Goal: Find specific page/section: Find specific page/section

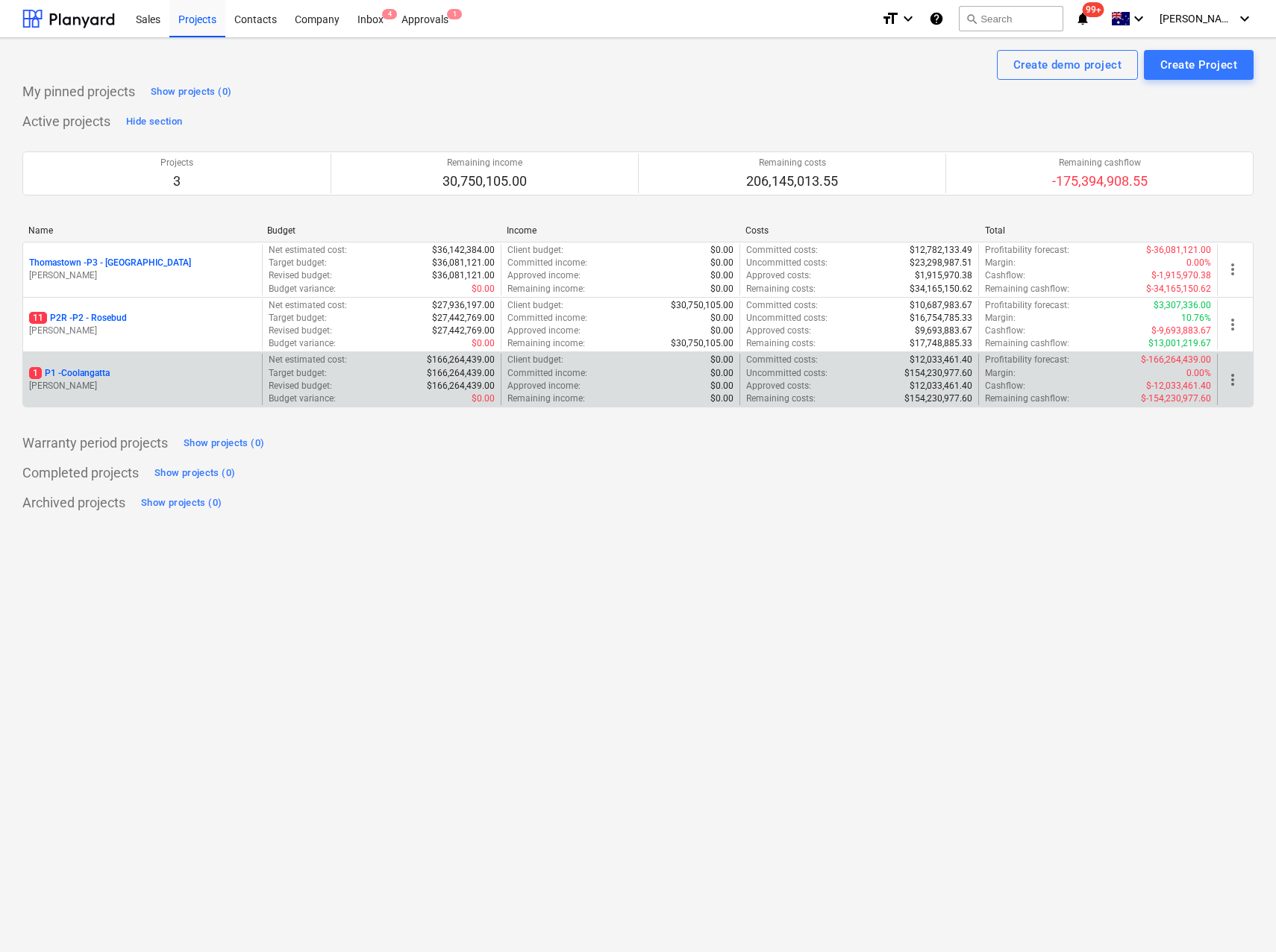
click at [81, 380] on p "[PERSON_NAME]" at bounding box center [142, 386] width 227 height 12
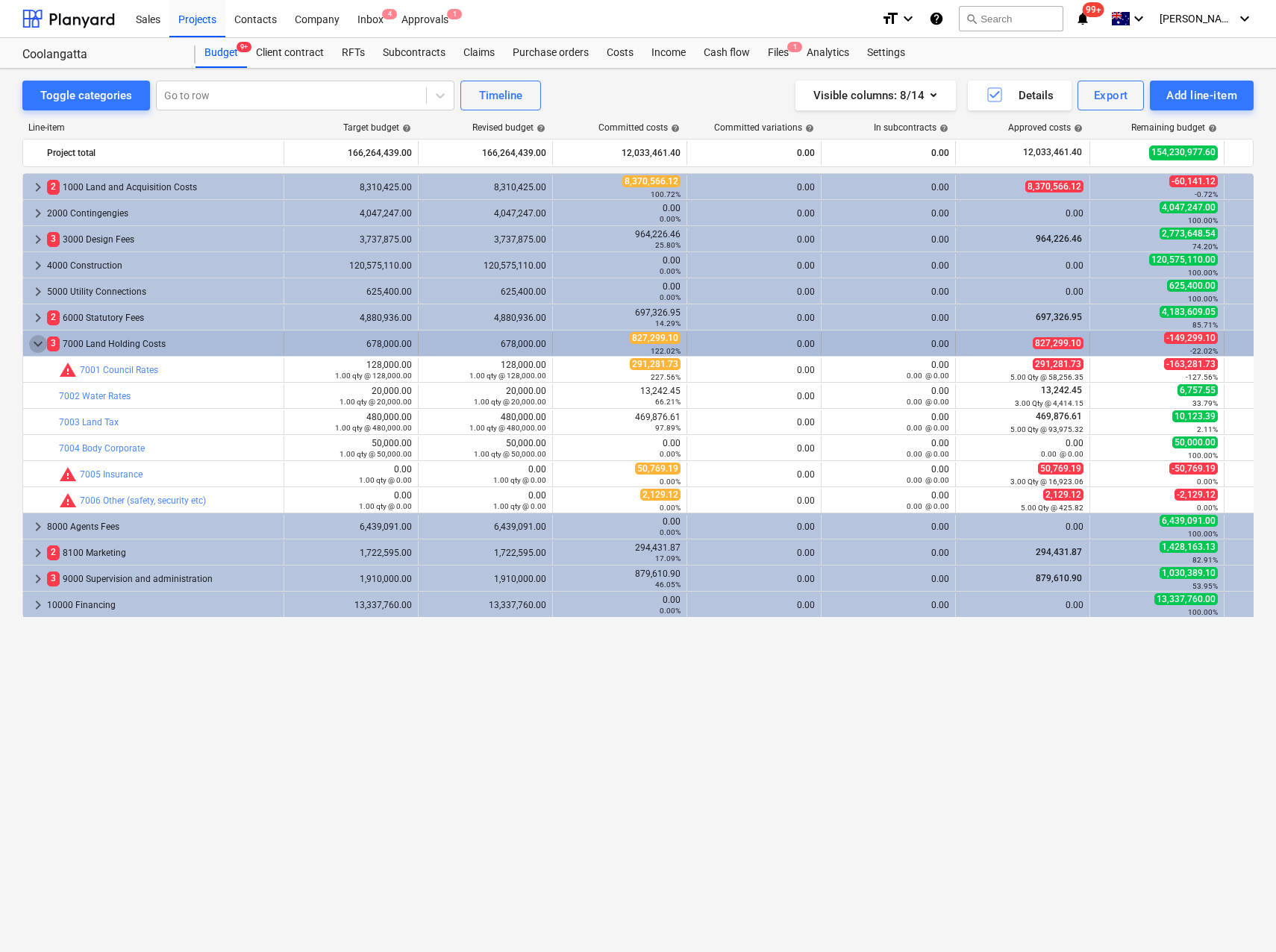
click at [36, 345] on span "keyboard_arrow_down" at bounding box center [38, 344] width 18 height 18
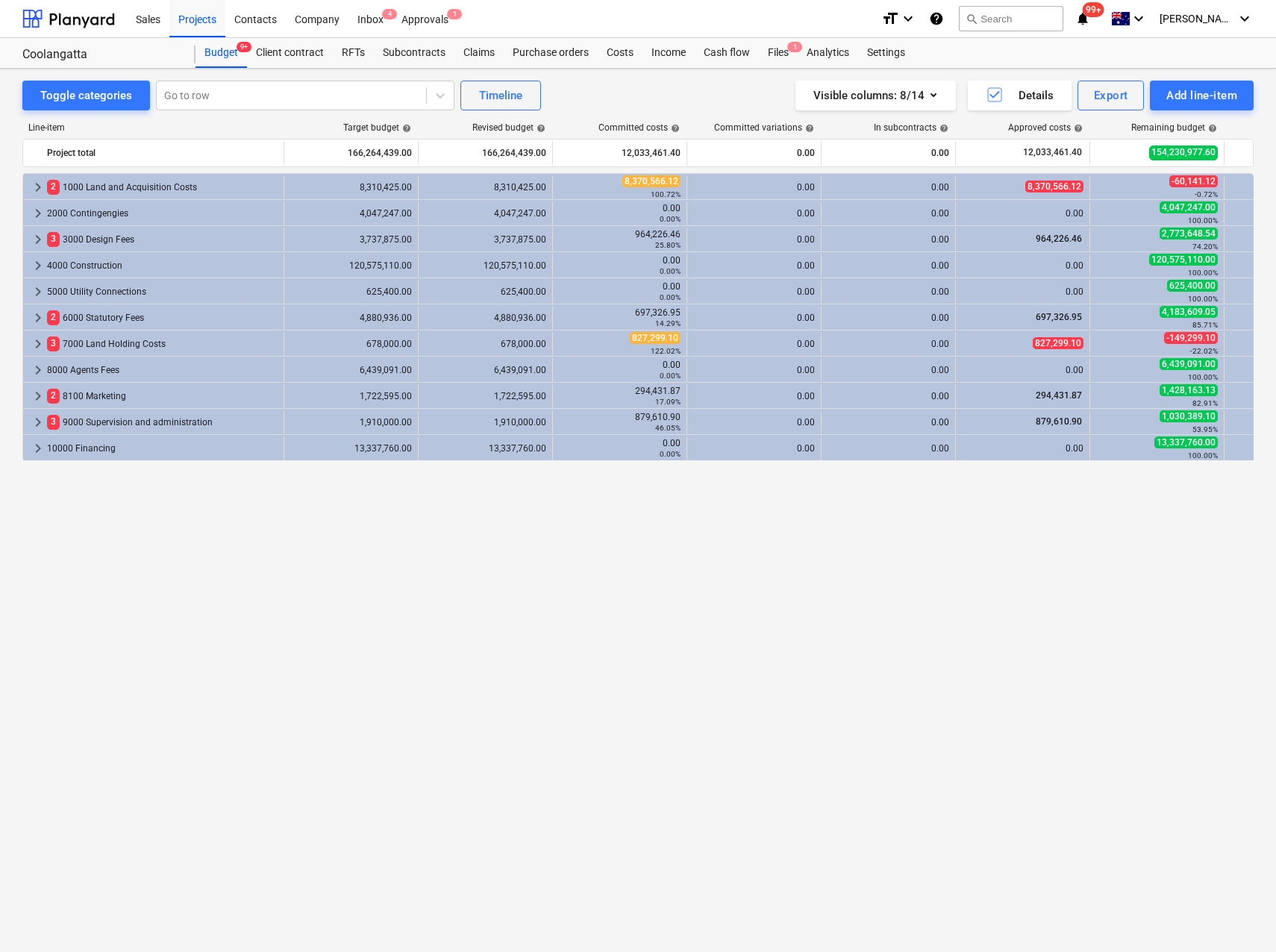
click at [350, 596] on div "keyboard_arrow_right 2 1000 Land and Acquisition Costs 8,310,425.00 8,310,425.0…" at bounding box center [638, 532] width 1231 height 717
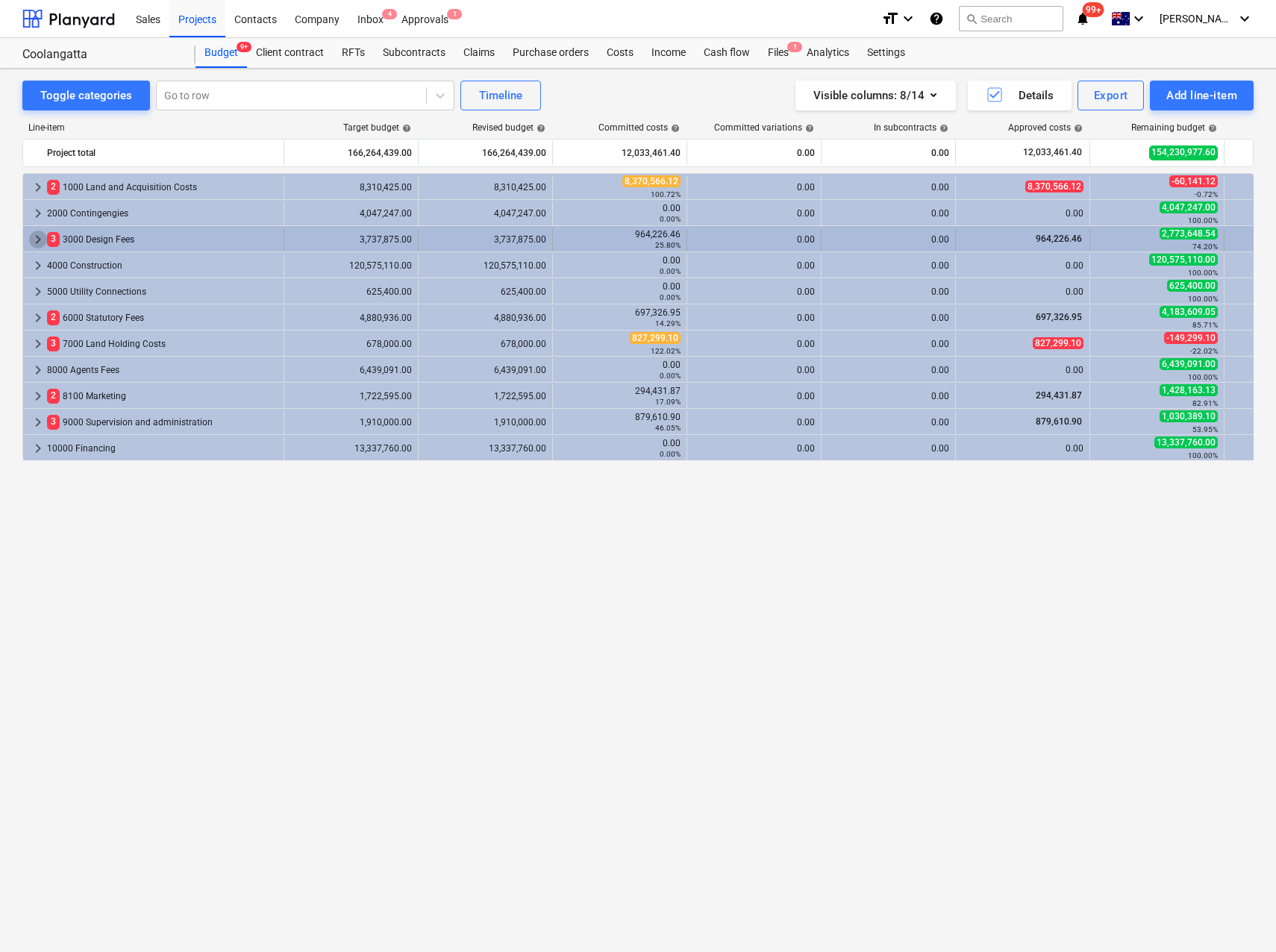
click at [38, 236] on span "keyboard_arrow_right" at bounding box center [38, 240] width 18 height 18
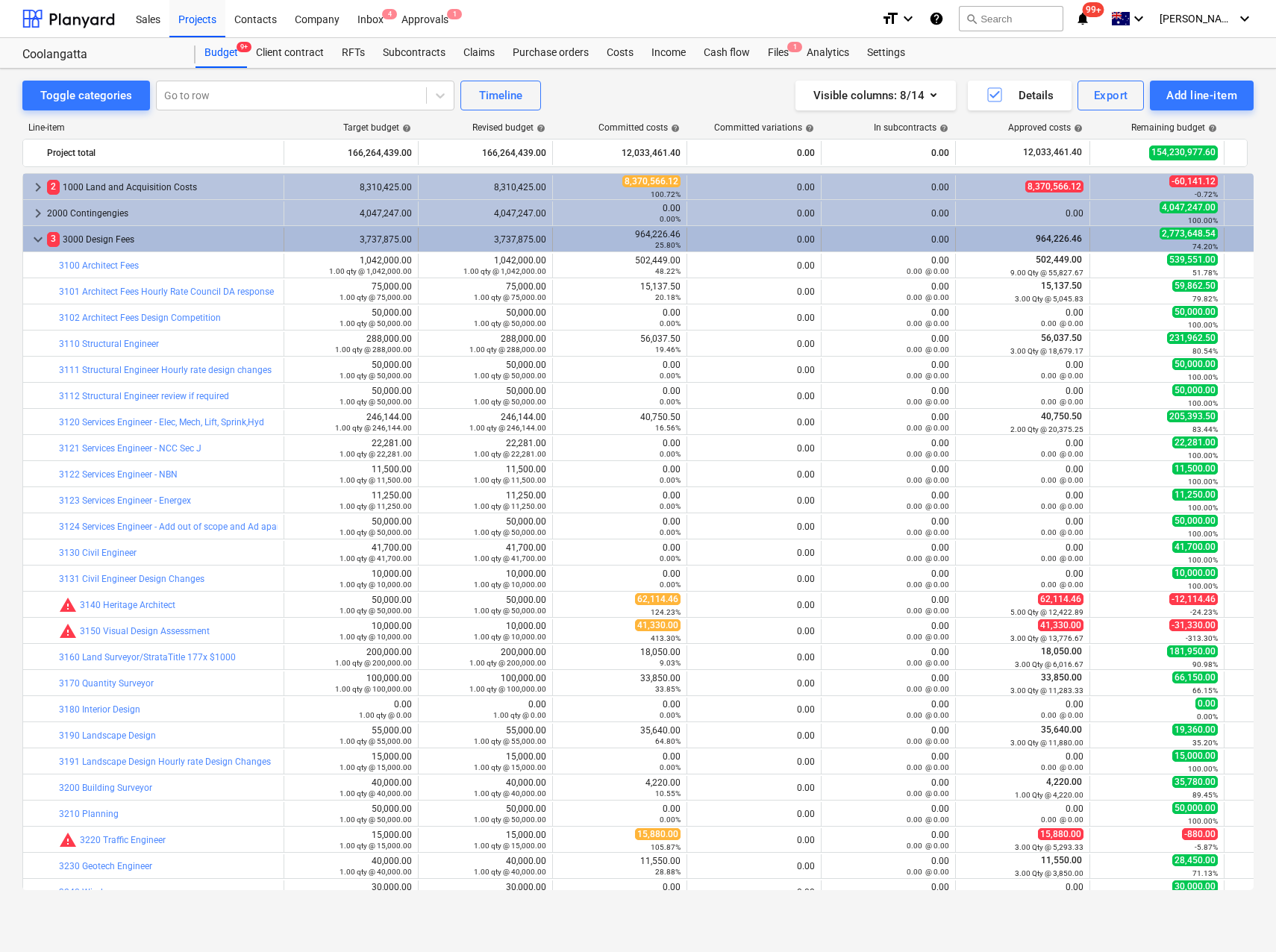
click at [40, 242] on span "keyboard_arrow_down" at bounding box center [38, 240] width 18 height 18
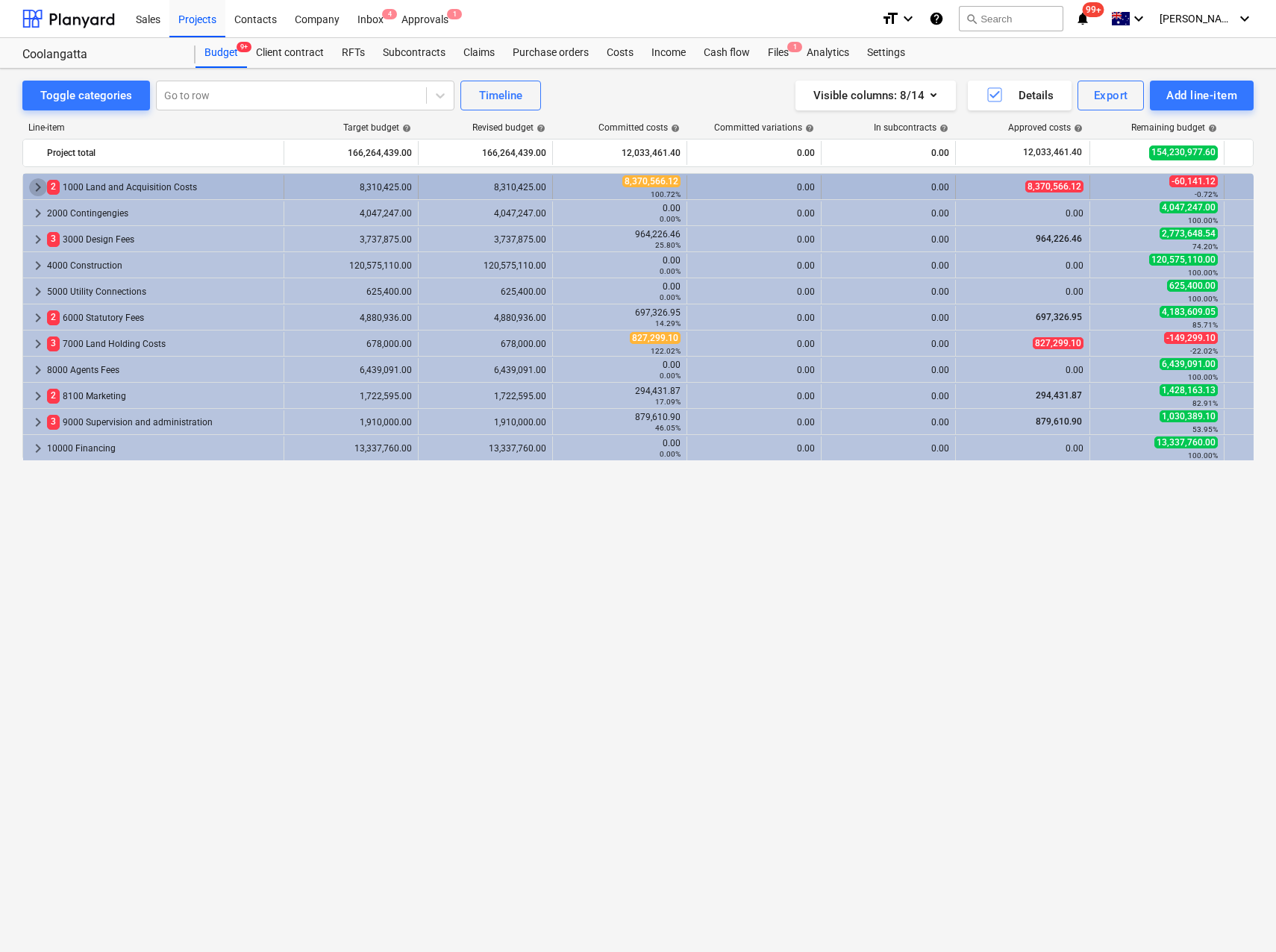
click at [39, 185] on span "keyboard_arrow_right" at bounding box center [38, 188] width 18 height 18
